Goal: Check status: Check status

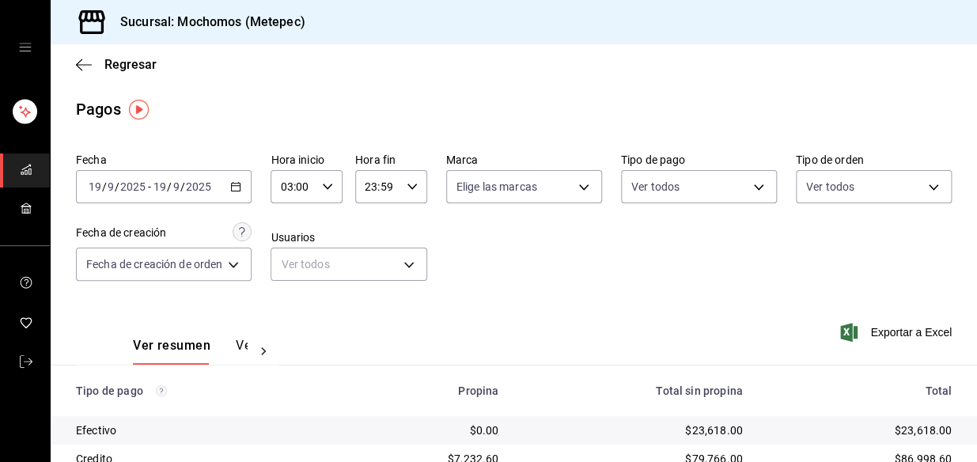
click at [244, 184] on div "[DATE] [DATE] - [DATE] [DATE]" at bounding box center [164, 186] width 176 height 33
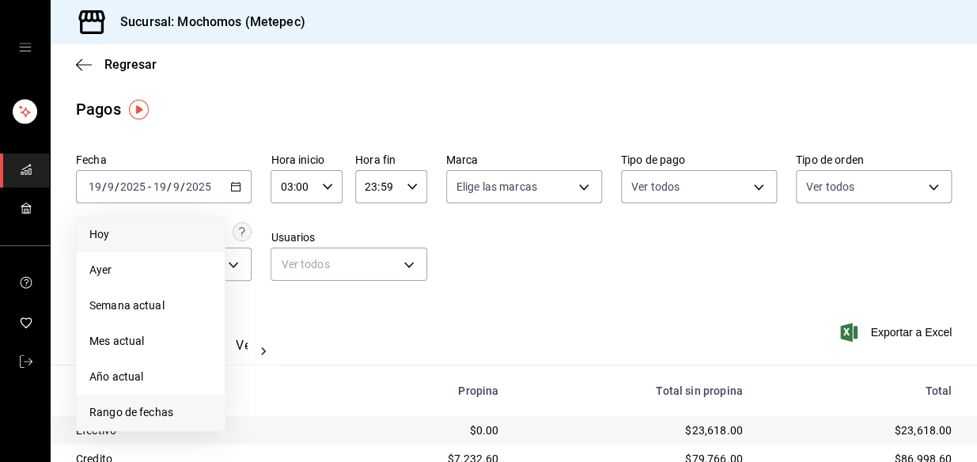
click at [145, 410] on span "Rango de fechas" at bounding box center [150, 412] width 123 height 17
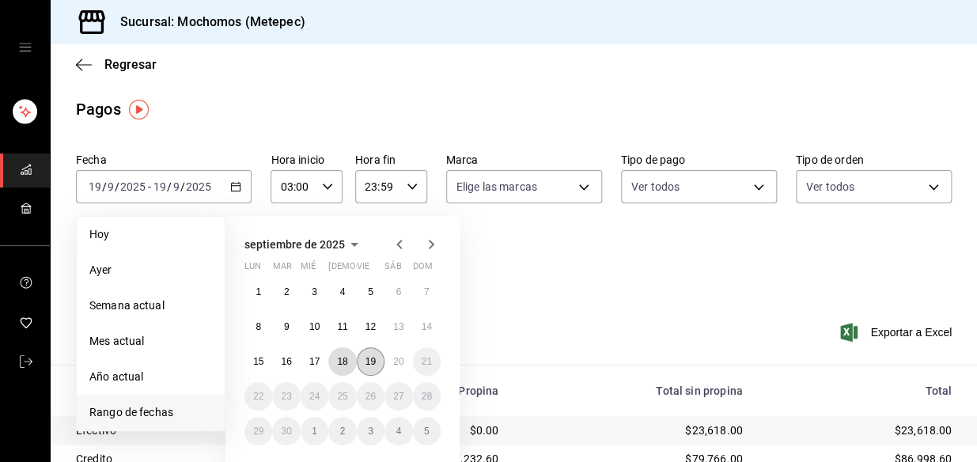
drag, startPoint x: 339, startPoint y: 358, endPoint x: 362, endPoint y: 355, distance: 22.3
click at [344, 356] on abbr "18" at bounding box center [342, 361] width 10 height 11
click at [372, 360] on abbr "19" at bounding box center [371, 361] width 10 height 11
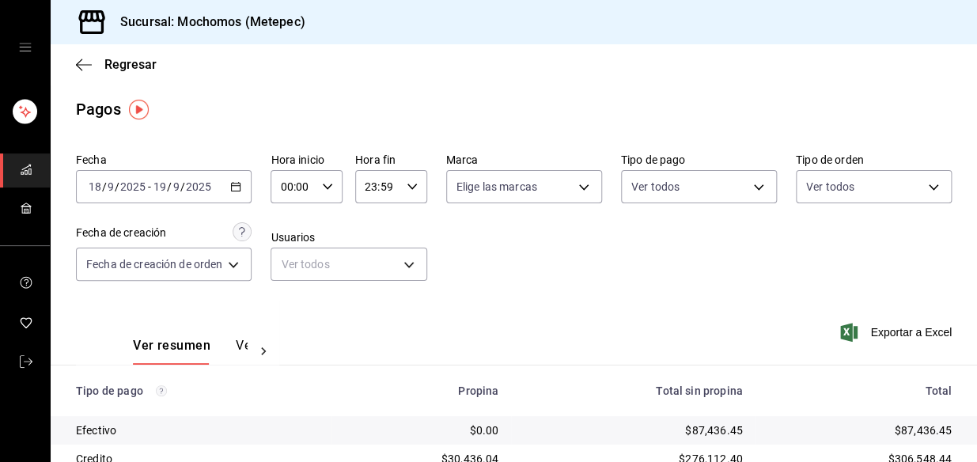
click at [328, 183] on icon "button" at bounding box center [327, 186] width 11 height 11
click at [293, 274] on span "03" at bounding box center [290, 269] width 10 height 13
type input "03:00"
click at [394, 188] on div at bounding box center [488, 231] width 977 height 462
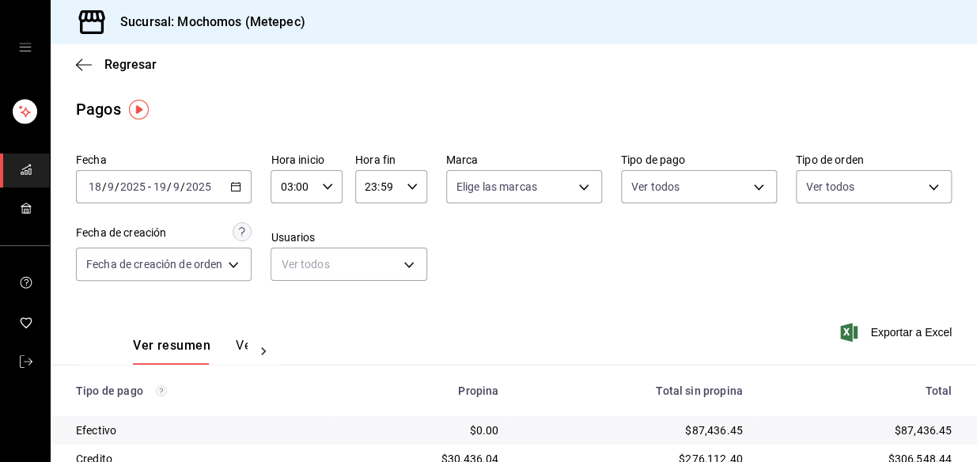
click at [411, 185] on icon "button" at bounding box center [412, 186] width 11 height 11
click at [370, 233] on span "04" at bounding box center [373, 235] width 10 height 13
type input "04:59"
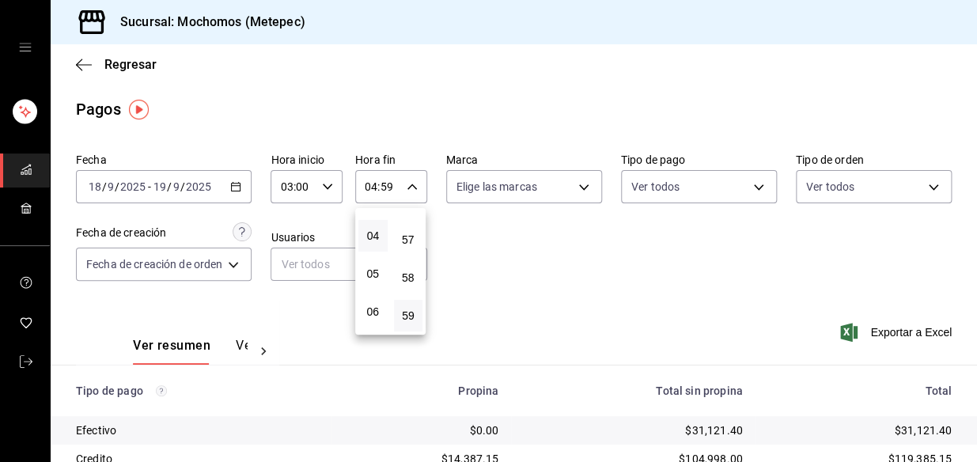
click at [548, 263] on div at bounding box center [488, 231] width 977 height 462
click at [238, 181] on icon "button" at bounding box center [235, 186] width 11 height 11
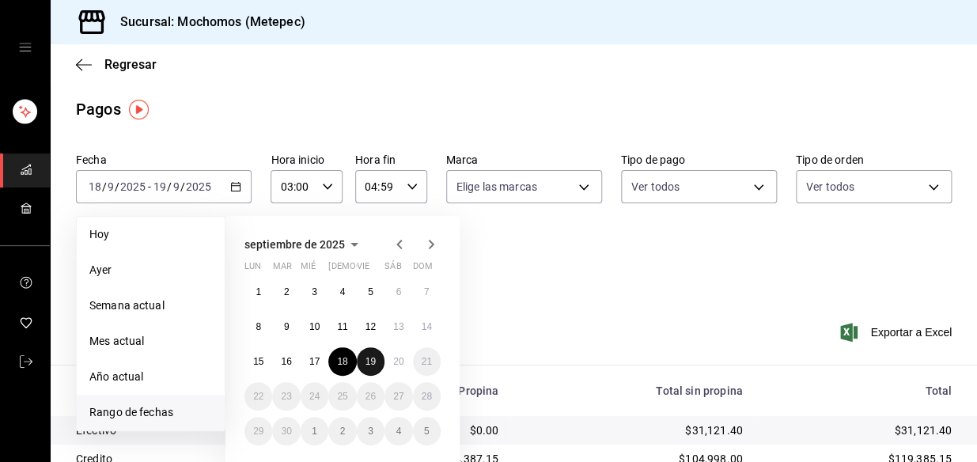
click at [370, 366] on abbr "19" at bounding box center [371, 361] width 10 height 11
click at [390, 360] on button "20" at bounding box center [399, 361] width 28 height 28
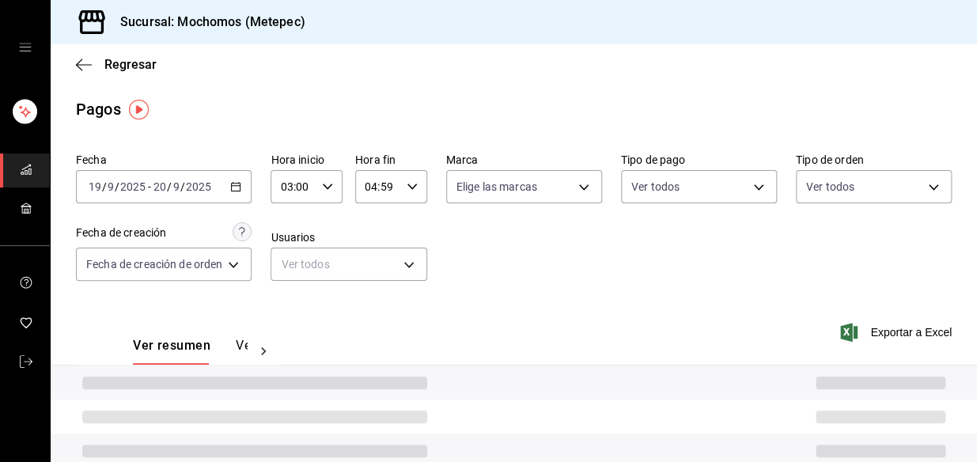
type input "00:00"
type input "23:59"
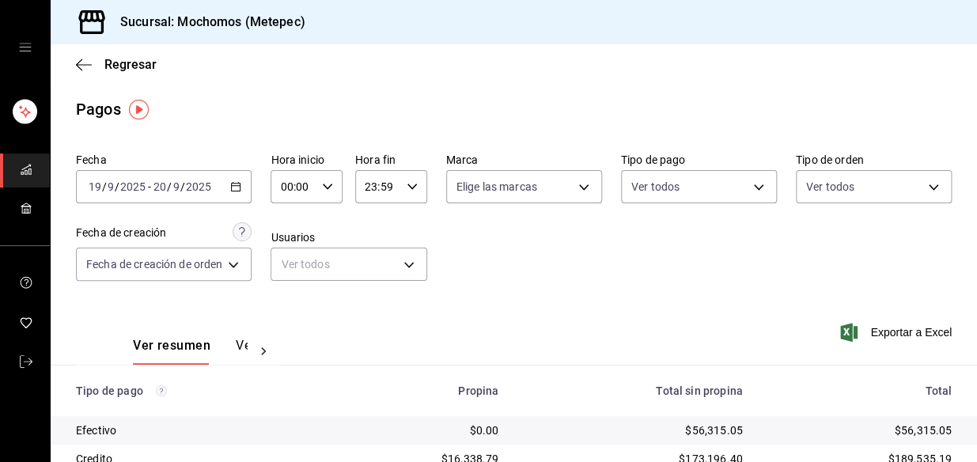
click at [321, 195] on div "00:00 Hora inicio" at bounding box center [307, 186] width 72 height 33
click at [292, 263] on span "03" at bounding box center [290, 269] width 10 height 13
type input "03:00"
click at [407, 189] on div at bounding box center [488, 231] width 977 height 462
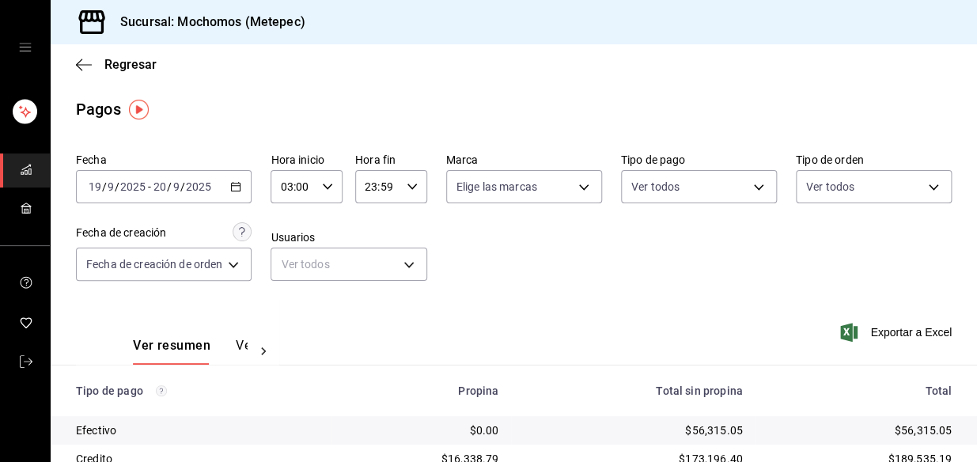
click at [412, 188] on icon "button" at bounding box center [412, 186] width 11 height 11
click at [371, 248] on span "08" at bounding box center [373, 243] width 10 height 13
click at [373, 237] on span "02" at bounding box center [373, 232] width 10 height 13
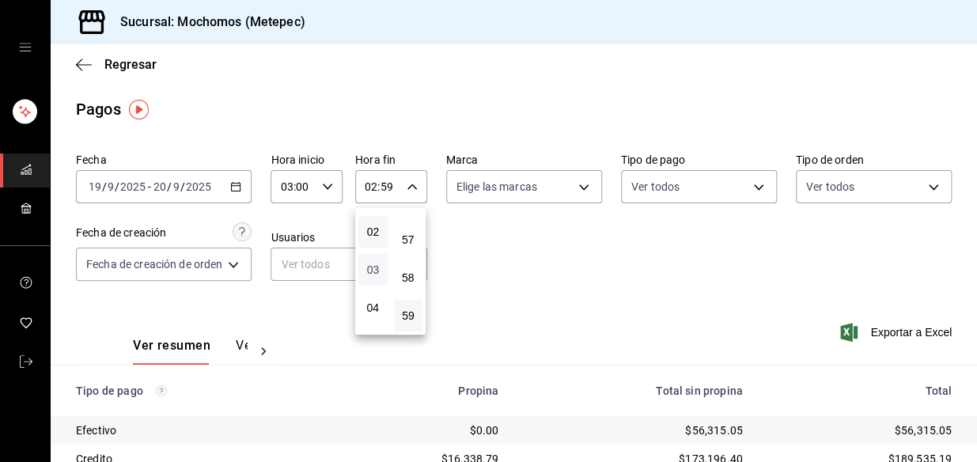
click at [377, 268] on span "03" at bounding box center [373, 269] width 10 height 13
type input "03:59"
click at [711, 284] on div at bounding box center [488, 231] width 977 height 462
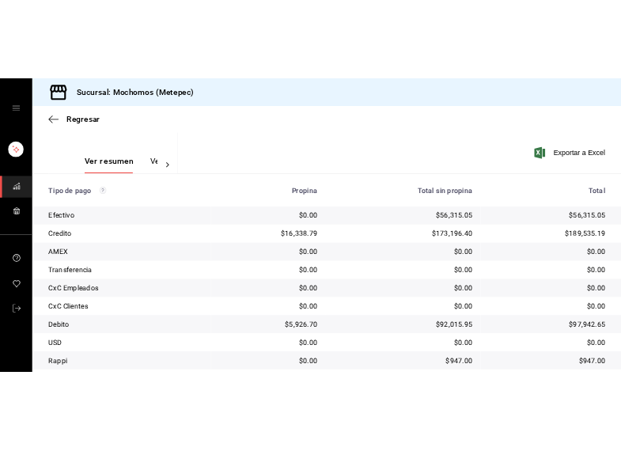
scroll to position [265, 0]
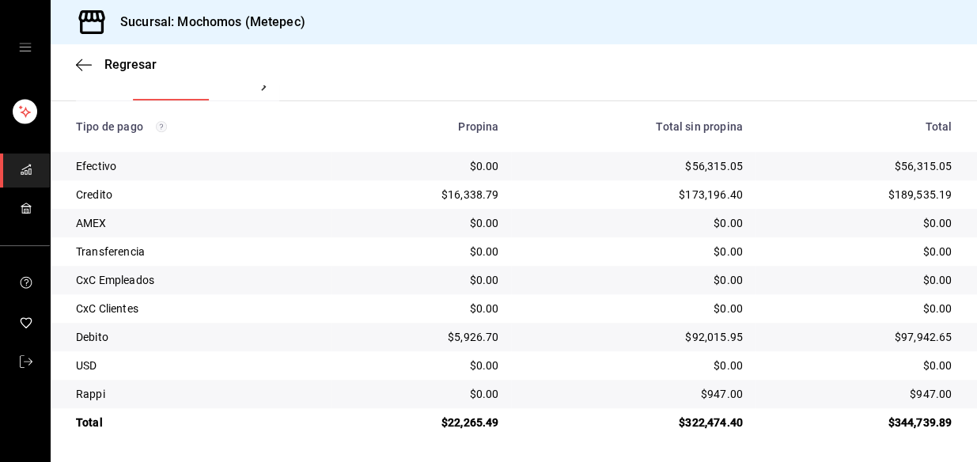
click at [274, 203] on td "Credito" at bounding box center [191, 194] width 281 height 28
click at [273, 203] on td "Credito" at bounding box center [191, 194] width 281 height 28
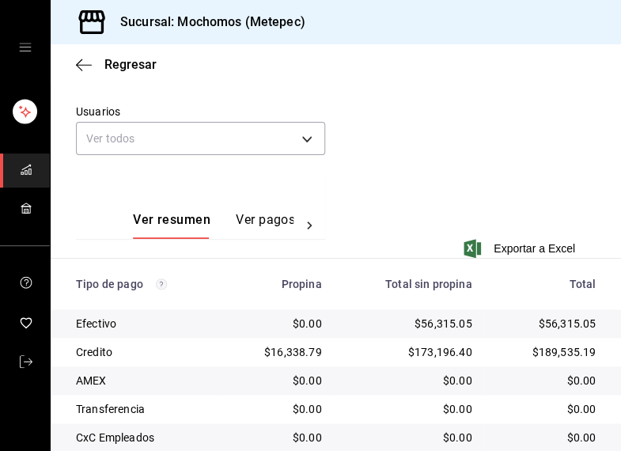
click at [454, 151] on div "Fecha 2025-09-19 19 / 9 / 2025 - 2025-09-20 20 / 9 / 2025 Hora inicio 03:00 Hor…" at bounding box center [336, 27] width 520 height 293
click at [382, 207] on div "Ver resumen Ver pagos Exportar a Excel" at bounding box center [336, 225] width 570 height 103
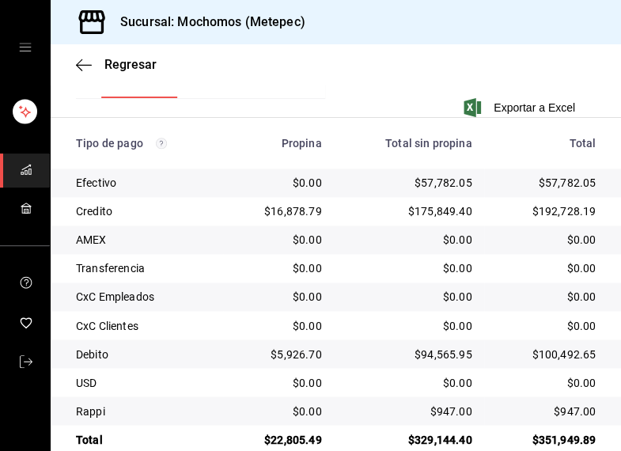
scroll to position [434, 0]
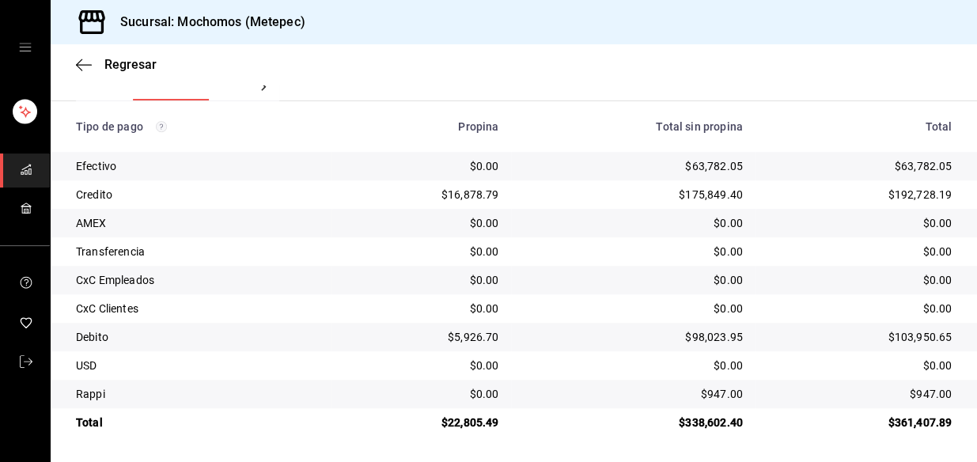
scroll to position [266, 0]
